Goal: Task Accomplishment & Management: Use online tool/utility

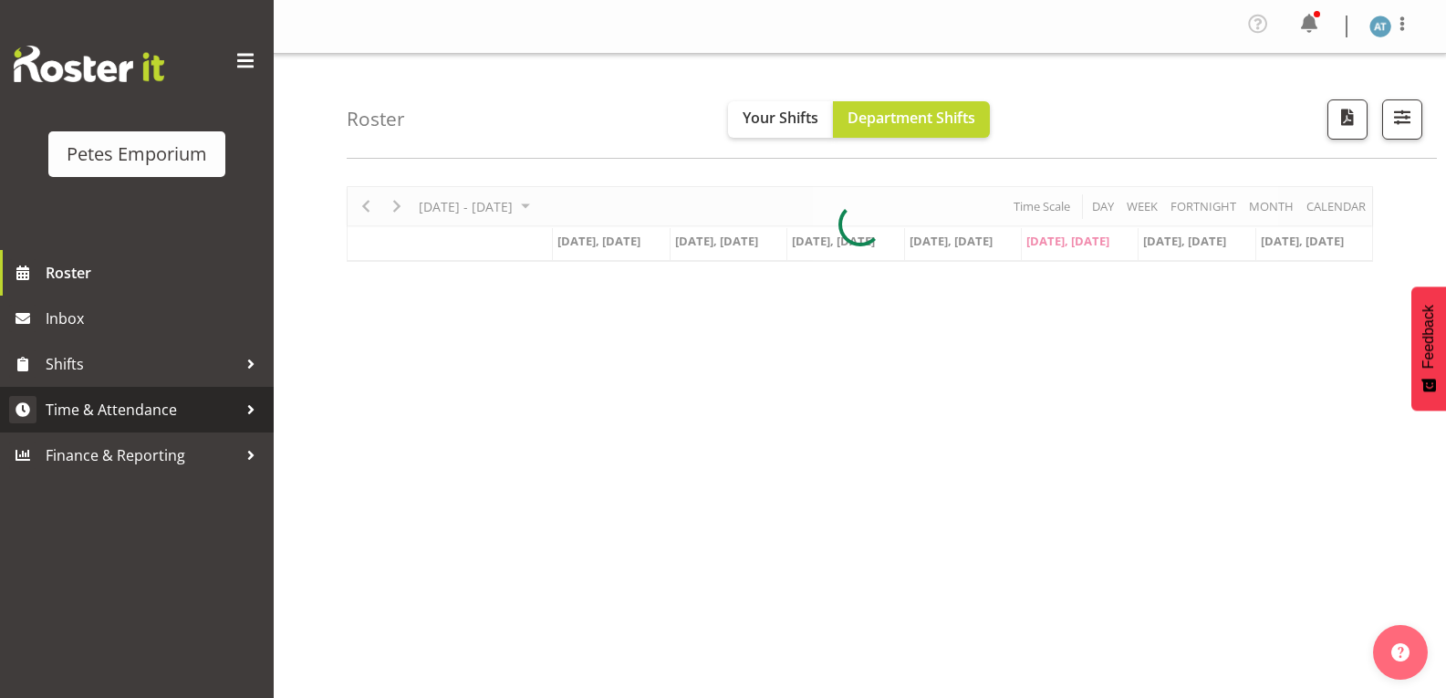
click at [180, 420] on span "Time & Attendance" at bounding box center [142, 409] width 192 height 27
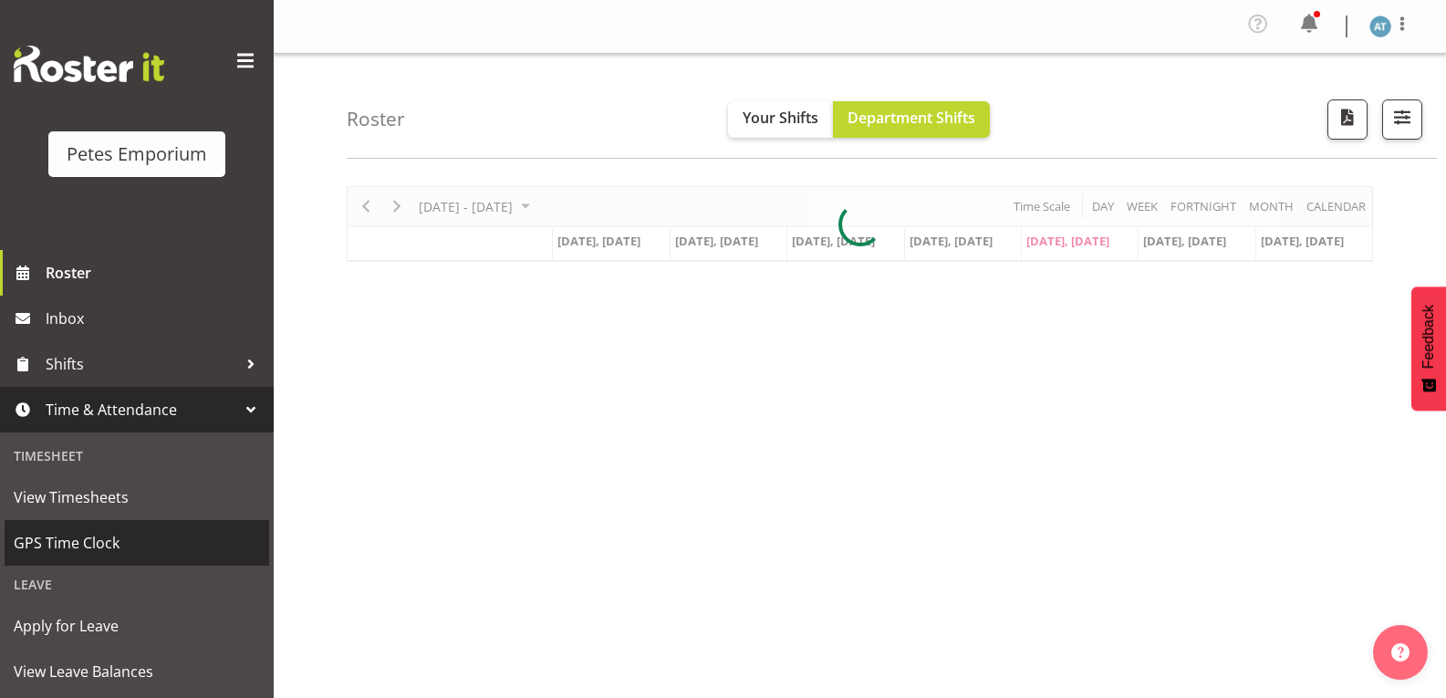
click at [125, 544] on span "GPS Time Clock" at bounding box center [137, 542] width 246 height 27
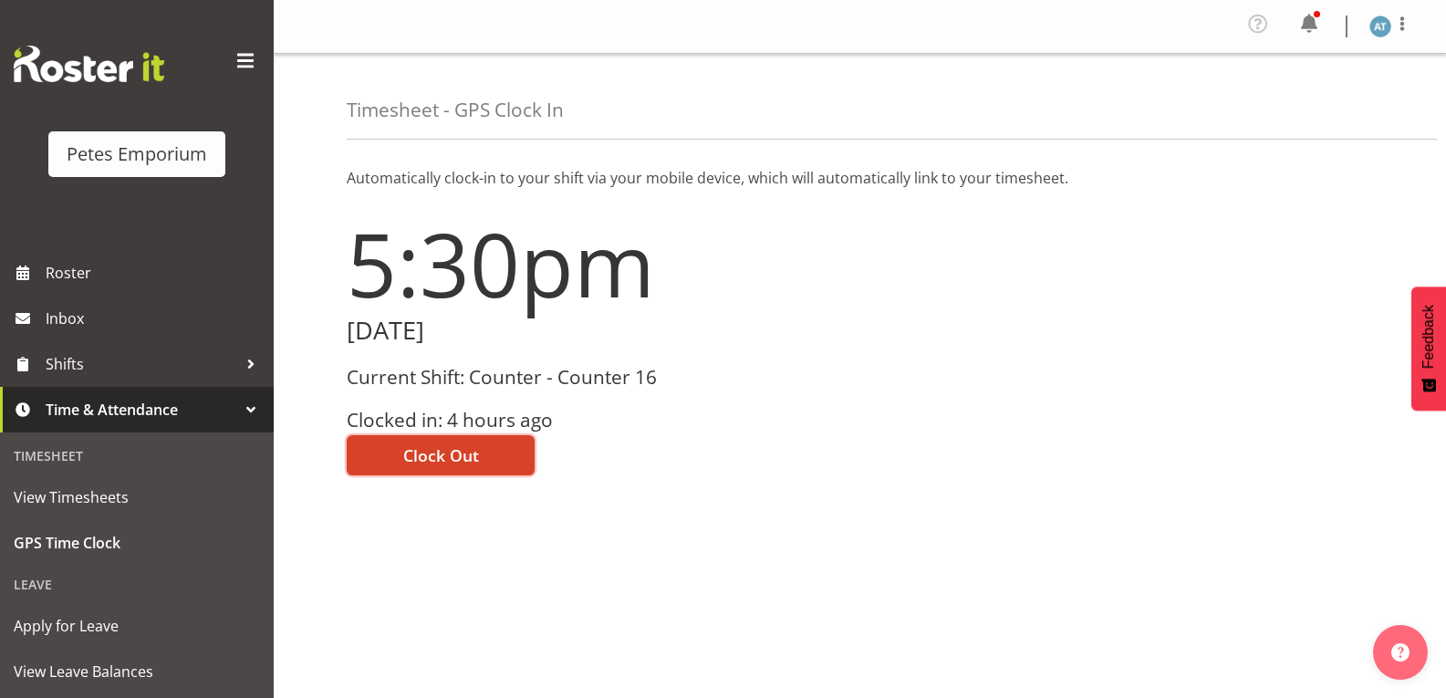
click at [474, 463] on span "Clock Out" at bounding box center [441, 455] width 76 height 24
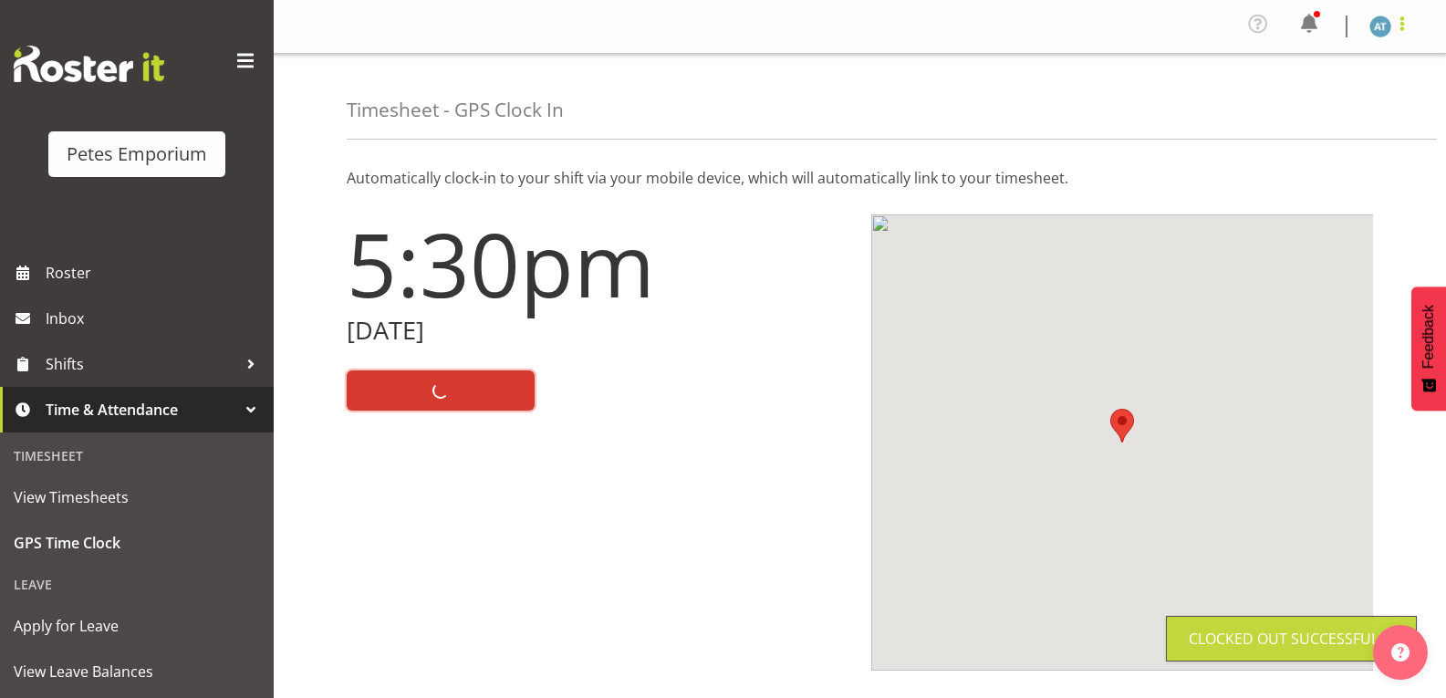
click at [1393, 33] on span at bounding box center [1402, 24] width 22 height 22
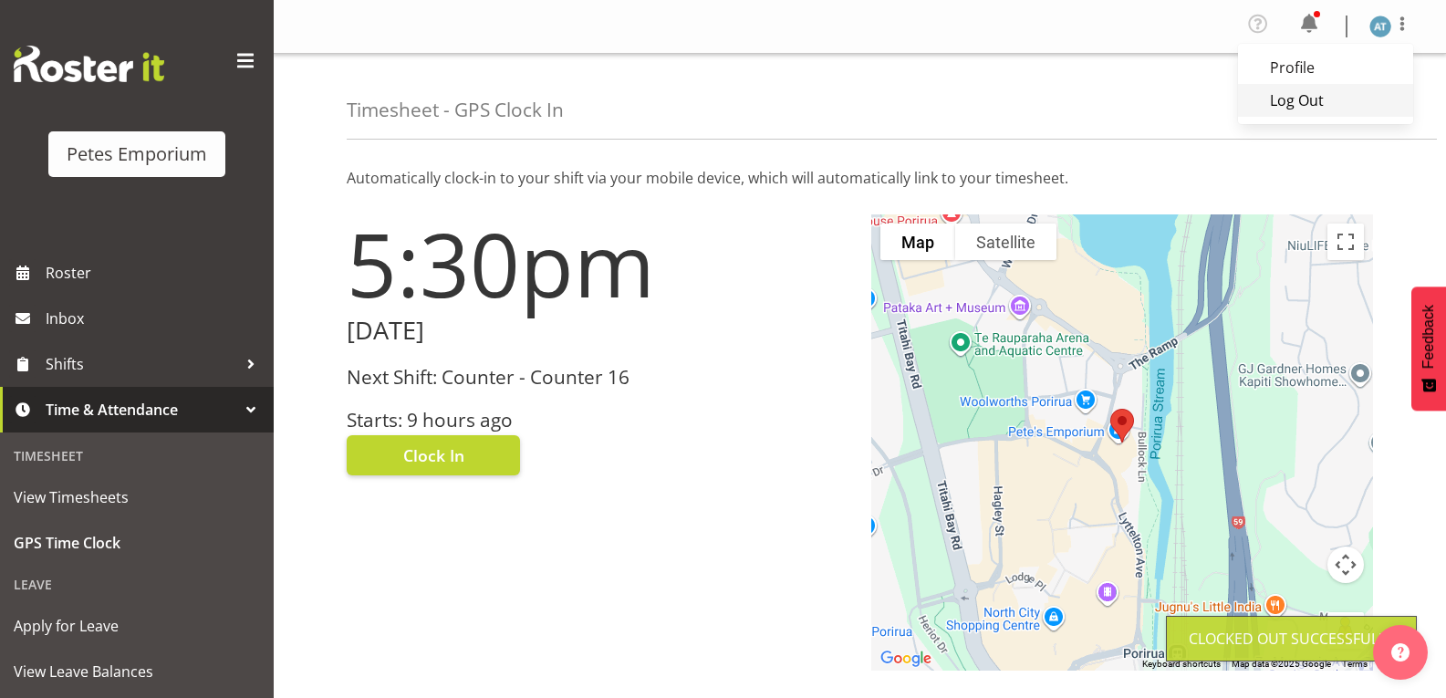
click at [1323, 114] on link "Log Out" at bounding box center [1325, 100] width 175 height 33
